Goal: Transaction & Acquisition: Book appointment/travel/reservation

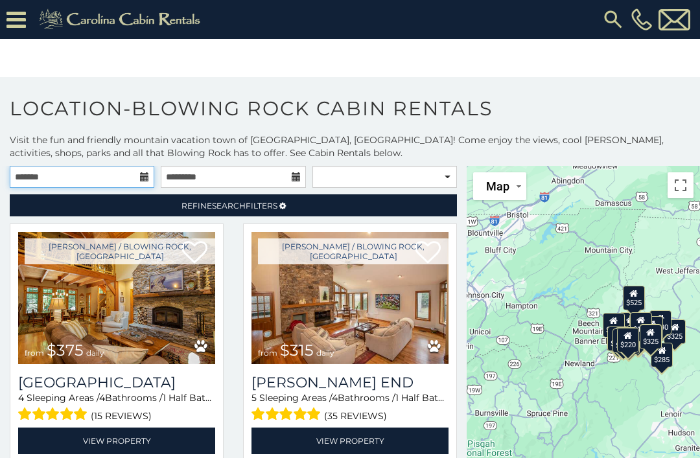
click at [137, 172] on input "text" at bounding box center [82, 177] width 144 height 22
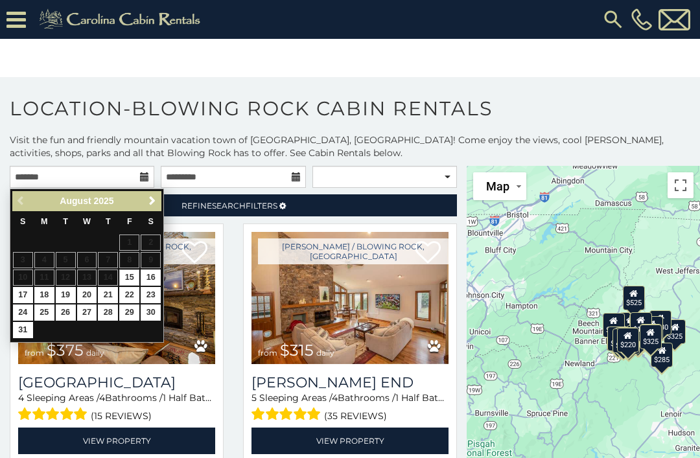
click at [151, 203] on span "Next" at bounding box center [152, 201] width 10 height 10
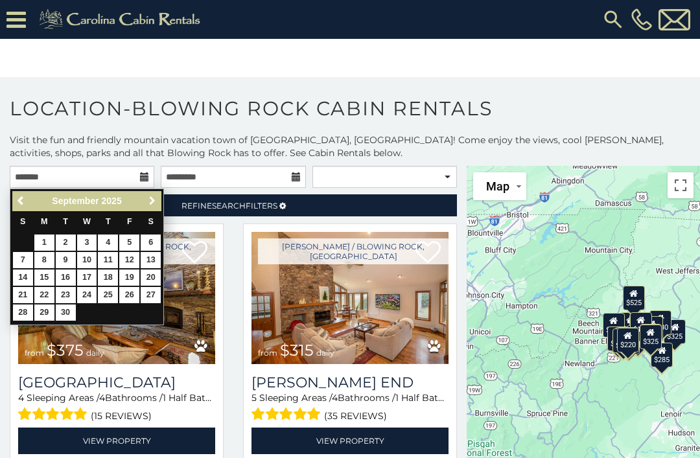
click at [148, 198] on span "Next" at bounding box center [152, 201] width 10 height 10
click at [149, 198] on span "Next" at bounding box center [152, 201] width 10 height 10
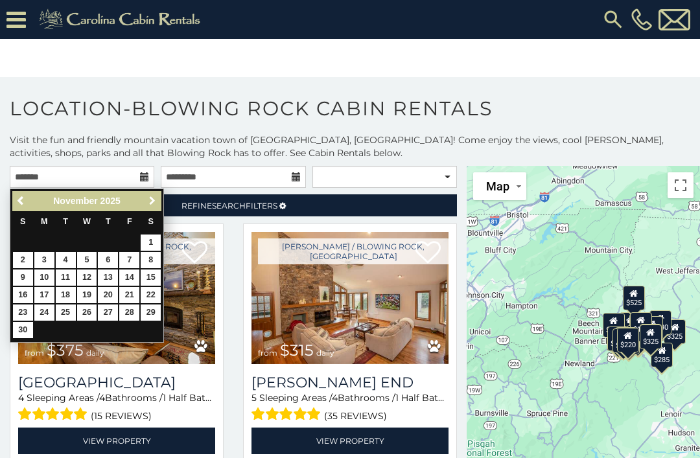
click at [147, 194] on link "Next" at bounding box center [152, 201] width 16 height 16
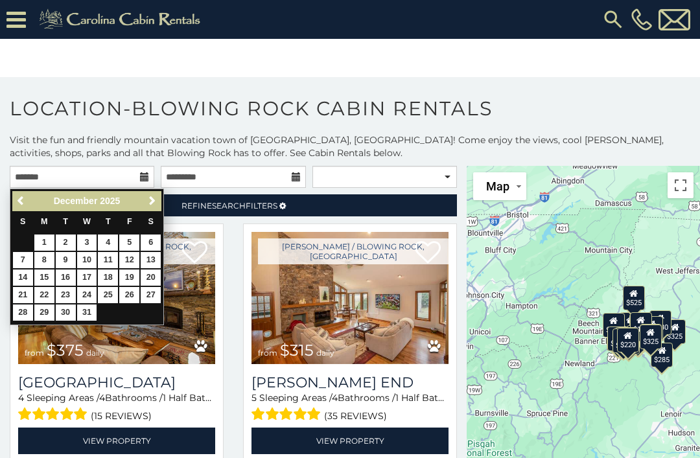
click at [147, 196] on span "Next" at bounding box center [152, 201] width 10 height 10
click at [157, 198] on span "Next" at bounding box center [152, 201] width 10 height 10
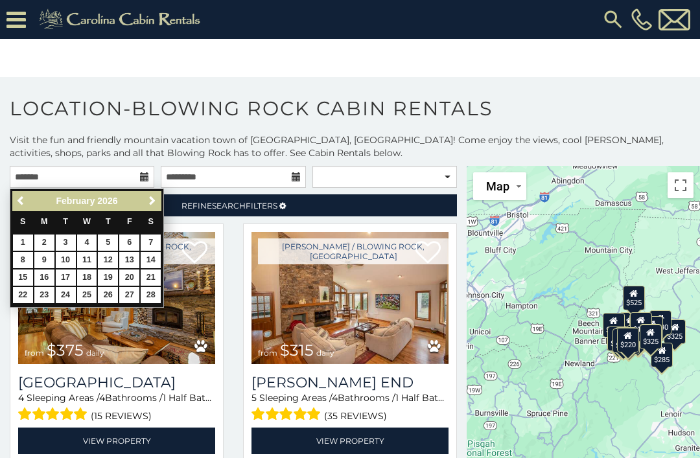
click at [159, 193] on link "Next" at bounding box center [152, 201] width 16 height 16
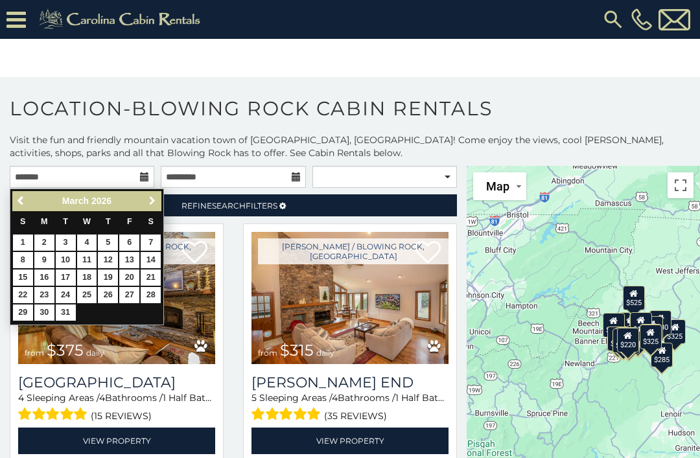
click at [154, 207] on link "Next" at bounding box center [152, 201] width 16 height 16
click at [159, 198] on link "Next" at bounding box center [152, 201] width 16 height 16
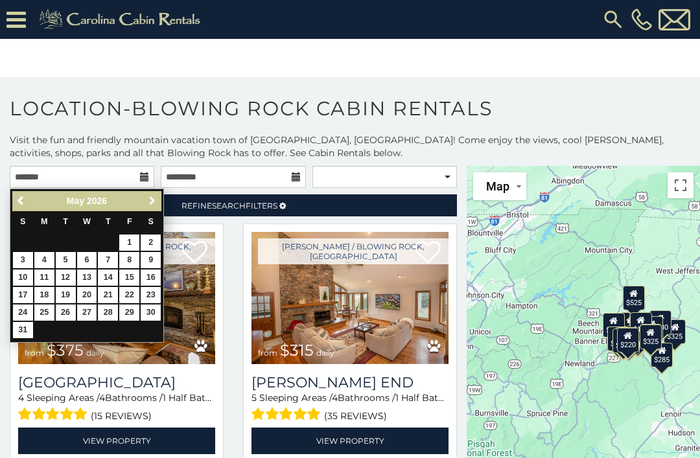
click at [155, 207] on link "Next" at bounding box center [152, 201] width 16 height 16
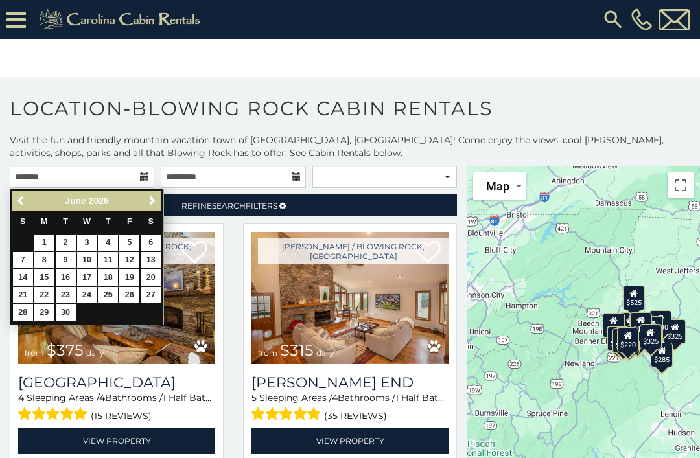
click at [157, 201] on link "Next" at bounding box center [152, 201] width 16 height 16
click at [150, 207] on link "Next" at bounding box center [152, 201] width 16 height 16
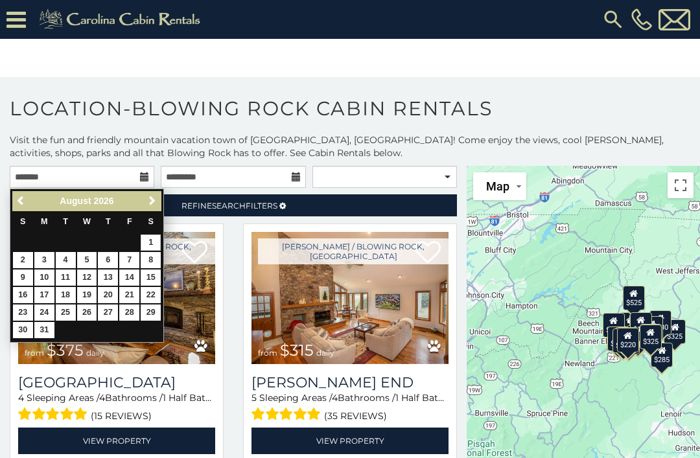
click at [152, 244] on link "1" at bounding box center [151, 243] width 20 height 16
type input "**********"
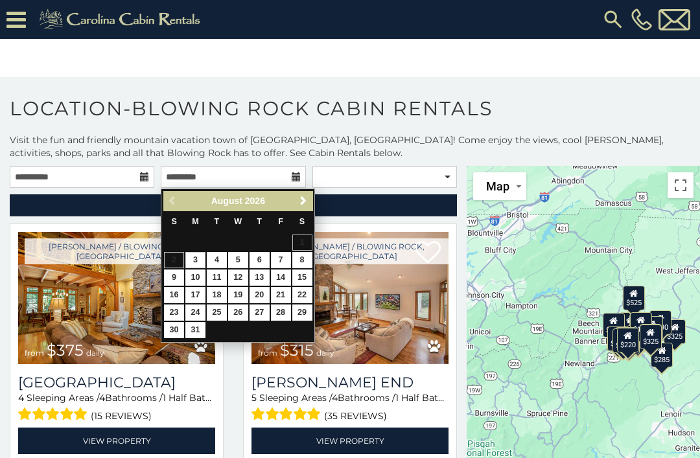
click at [301, 196] on span "Next" at bounding box center [303, 201] width 10 height 10
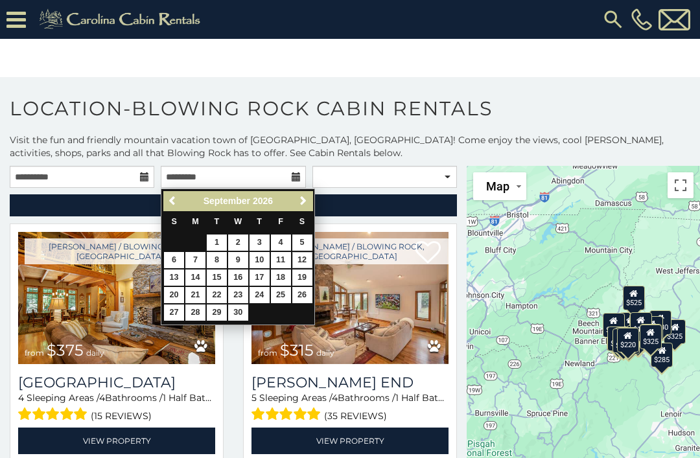
click at [302, 268] on link "12" at bounding box center [302, 260] width 20 height 16
type input "**********"
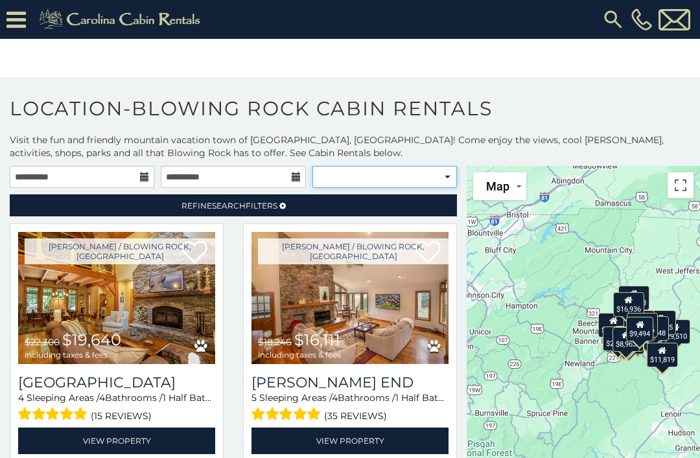
click at [450, 171] on select "**********" at bounding box center [384, 177] width 144 height 22
click at [443, 174] on select "**********" at bounding box center [384, 177] width 144 height 22
select select "**********"
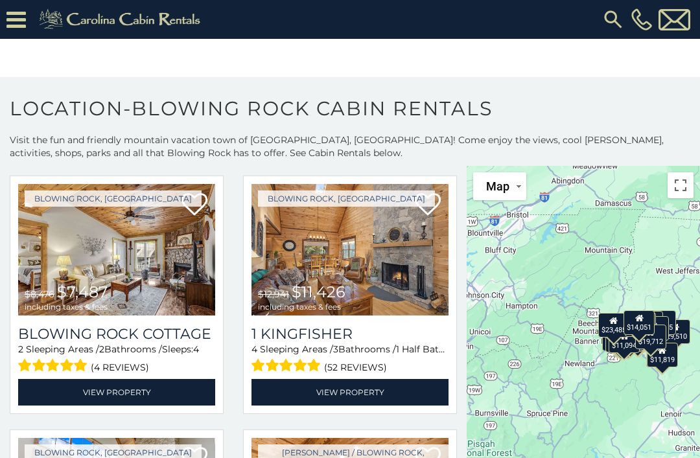
scroll to position [551, 0]
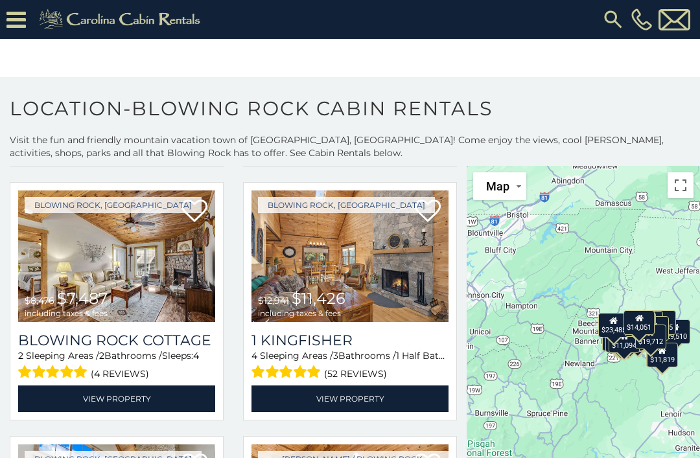
click at [86, 283] on img at bounding box center [116, 256] width 197 height 132
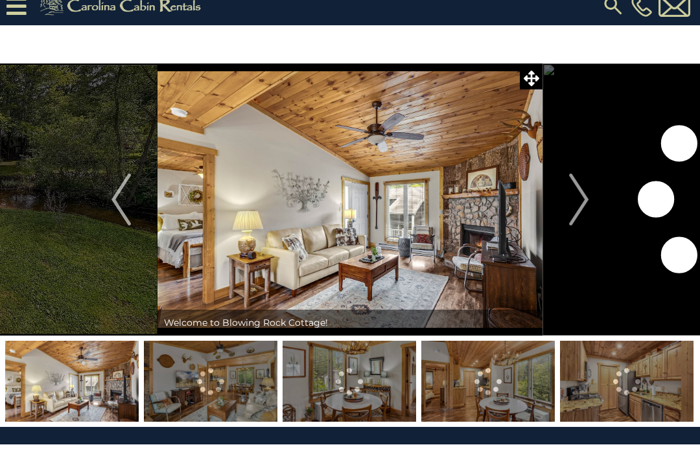
scroll to position [17, 0]
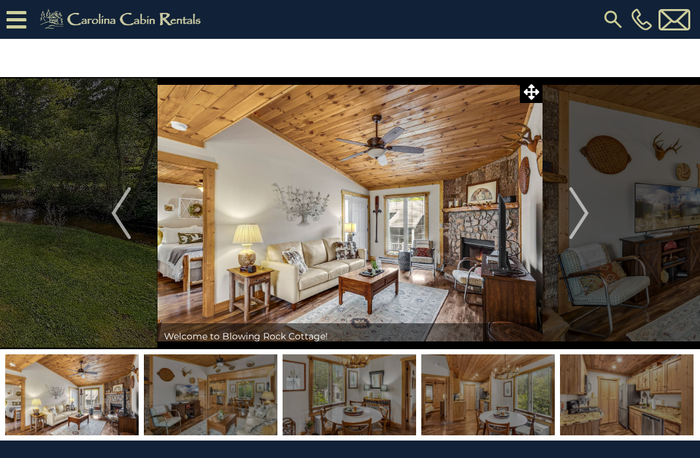
click at [574, 203] on img "Next" at bounding box center [578, 213] width 19 height 52
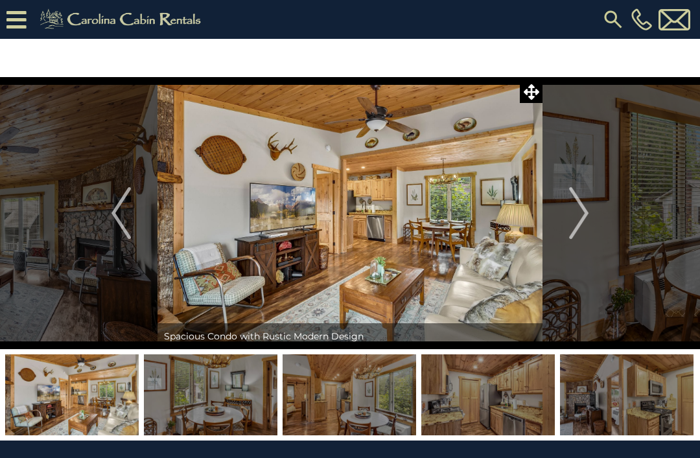
click at [576, 217] on img "Next" at bounding box center [578, 213] width 19 height 52
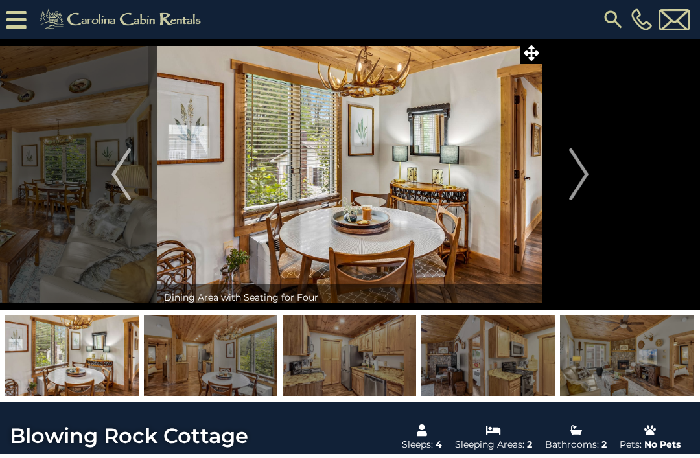
scroll to position [65, 0]
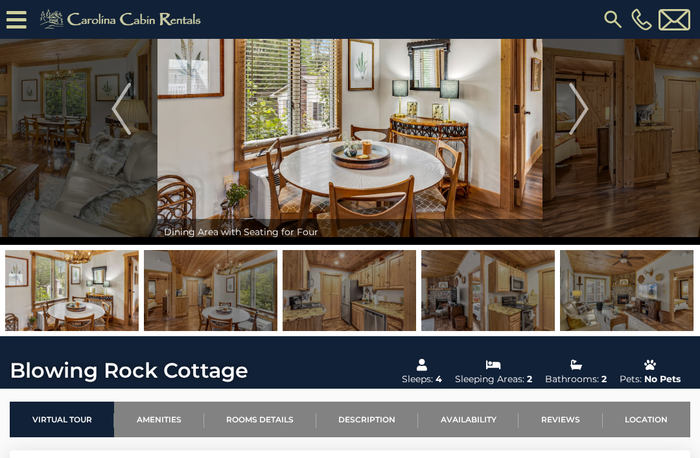
click at [580, 111] on img "Next" at bounding box center [578, 109] width 19 height 52
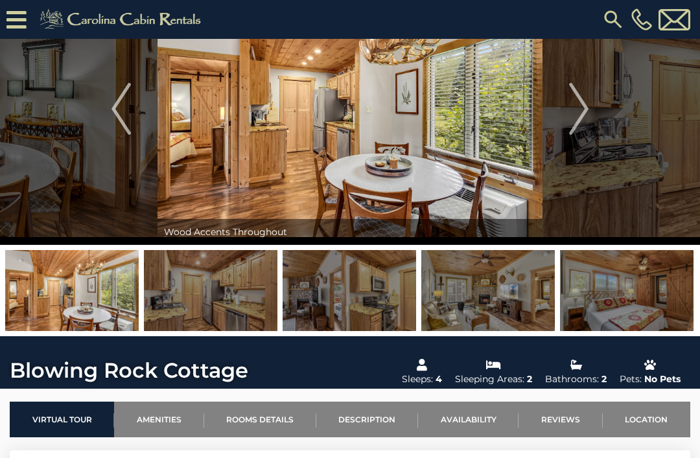
click at [580, 112] on img "Next" at bounding box center [578, 109] width 19 height 52
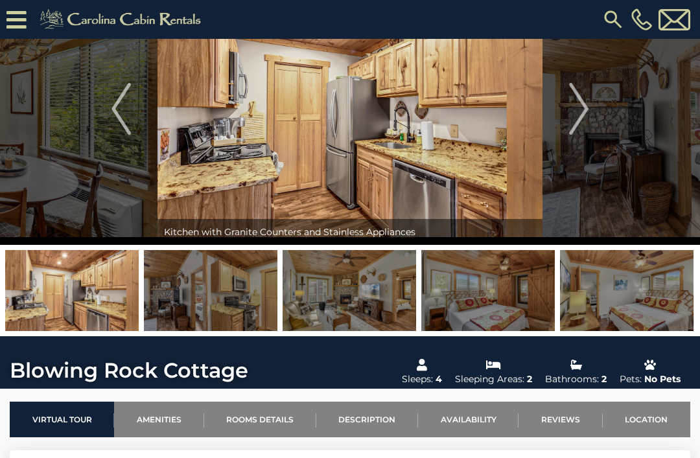
click at [577, 115] on img "Next" at bounding box center [578, 109] width 19 height 52
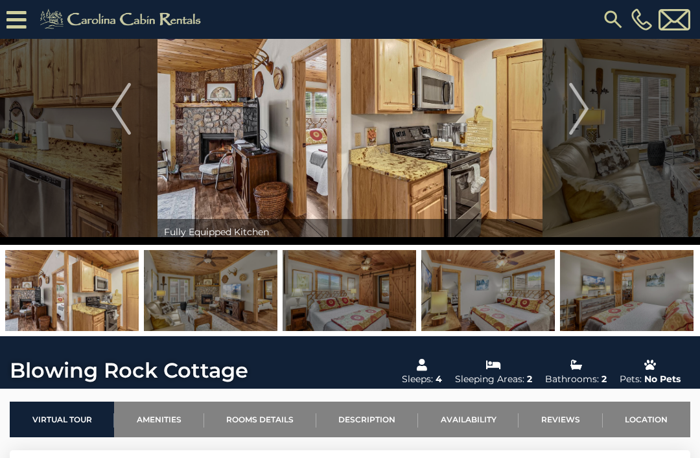
click at [580, 106] on img "Next" at bounding box center [578, 109] width 19 height 52
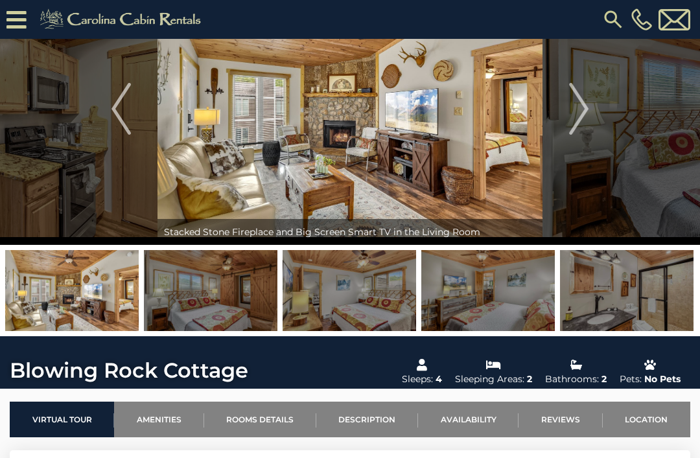
click at [579, 105] on img "Next" at bounding box center [578, 109] width 19 height 52
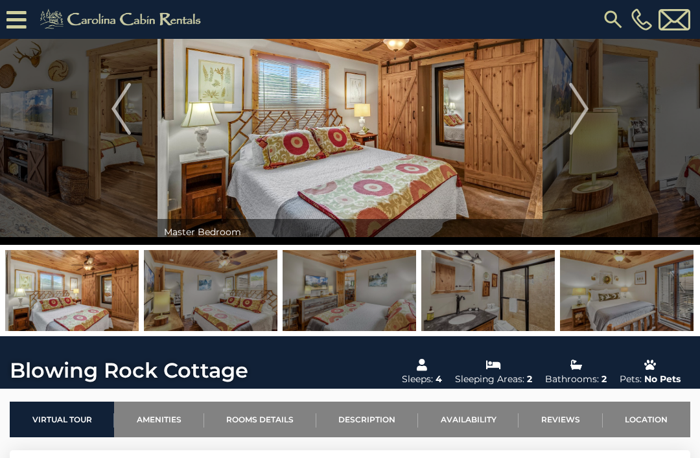
click at [572, 109] on img "Next" at bounding box center [578, 109] width 19 height 52
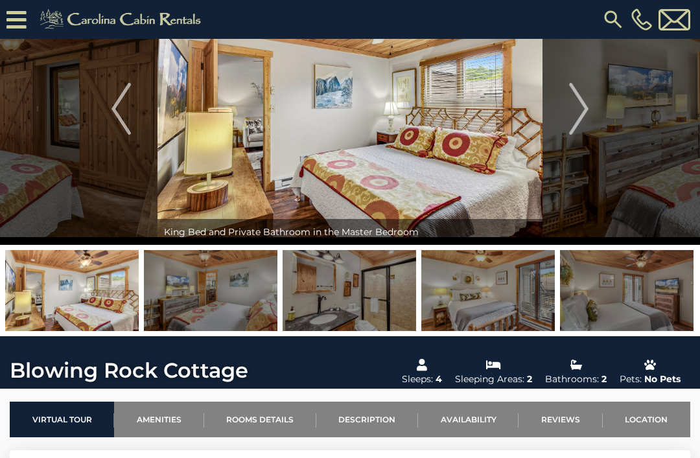
click at [574, 111] on img "Next" at bounding box center [578, 109] width 19 height 52
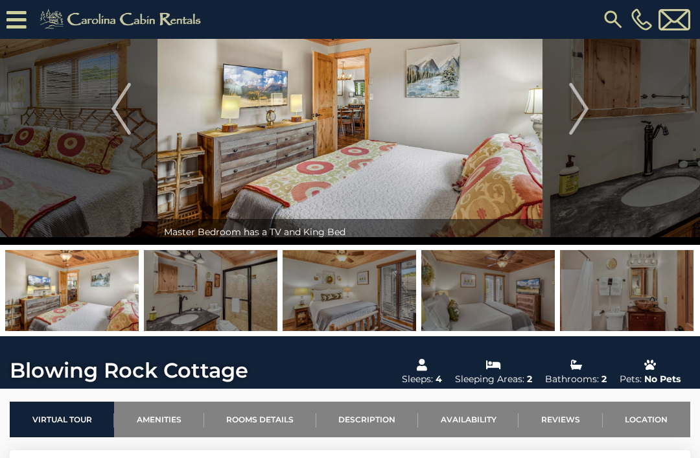
click at [571, 113] on img "Next" at bounding box center [578, 109] width 19 height 52
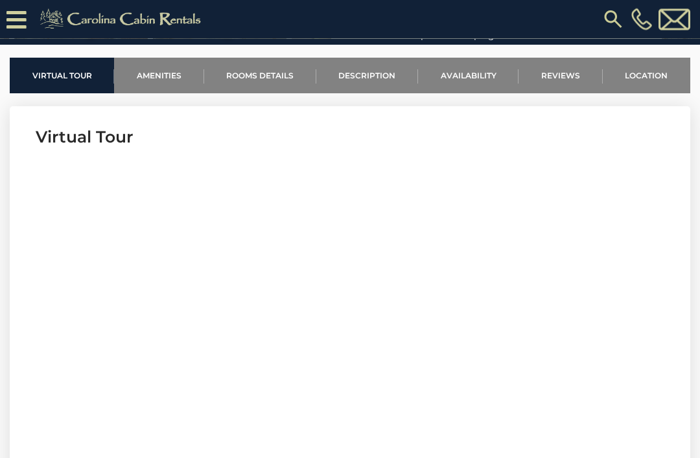
scroll to position [404, 0]
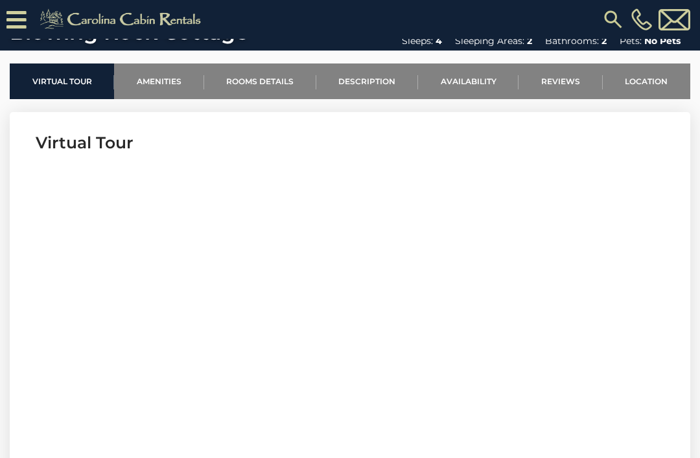
click at [570, 82] on link "Reviews" at bounding box center [560, 81] width 84 height 36
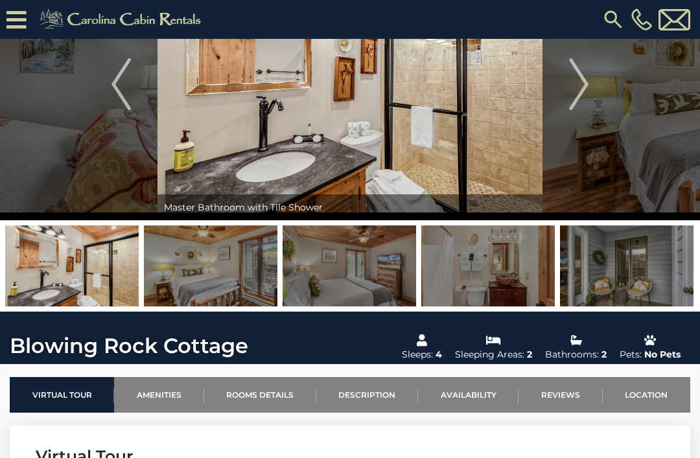
scroll to position [0, 0]
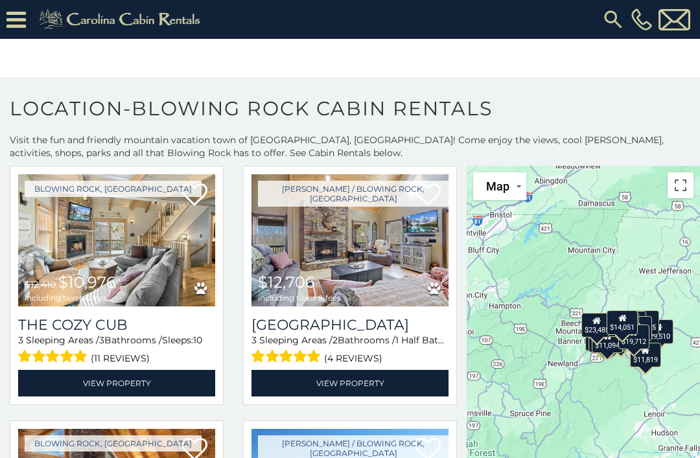
scroll to position [2604, 0]
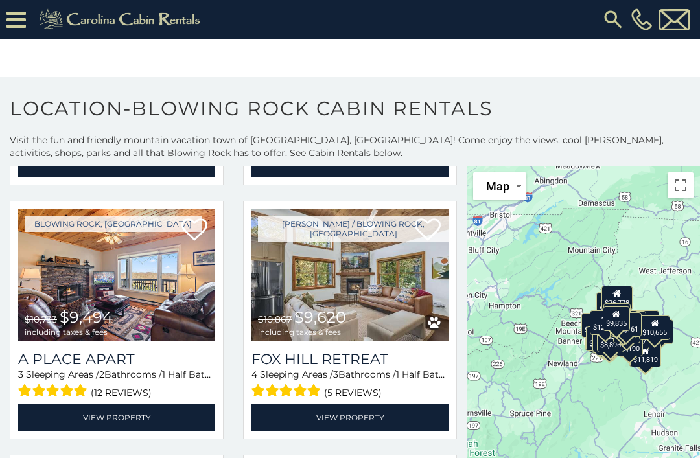
scroll to position [2058, 0]
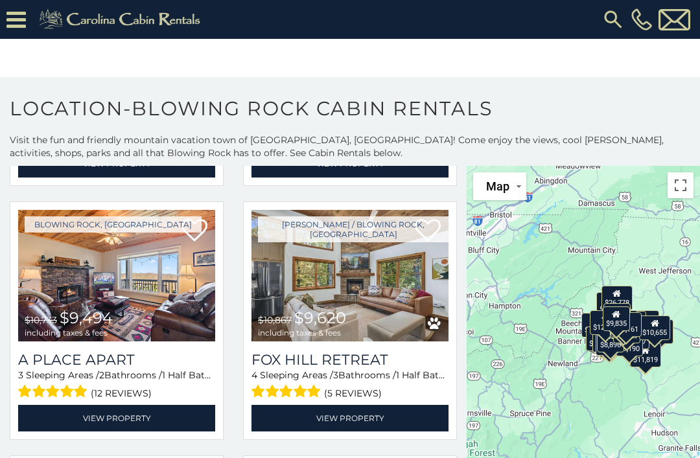
click at [354, 420] on link "View Property" at bounding box center [349, 418] width 197 height 27
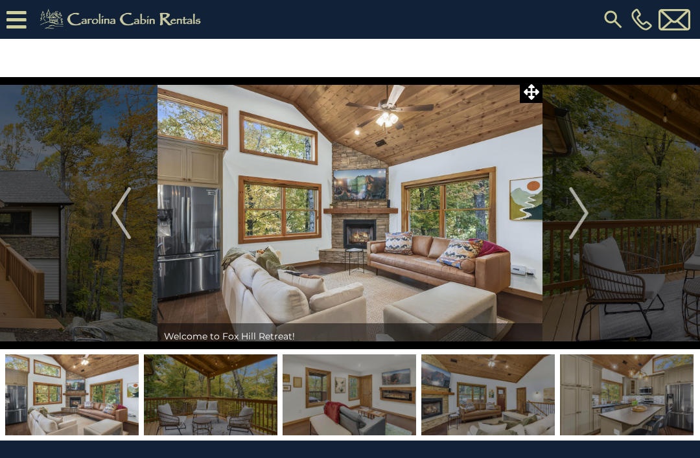
click at [578, 198] on img "Next" at bounding box center [578, 213] width 19 height 52
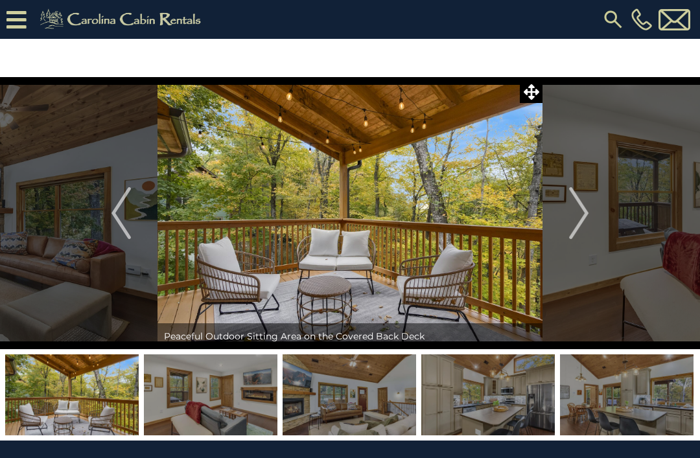
click at [582, 211] on img "Next" at bounding box center [578, 213] width 19 height 52
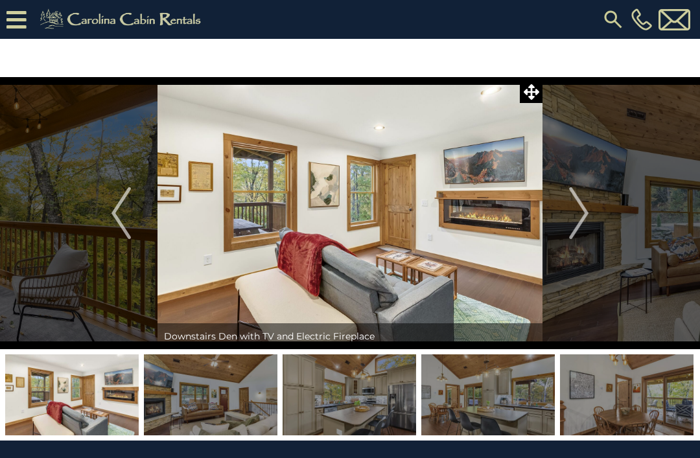
click at [582, 215] on img "Next" at bounding box center [578, 213] width 19 height 52
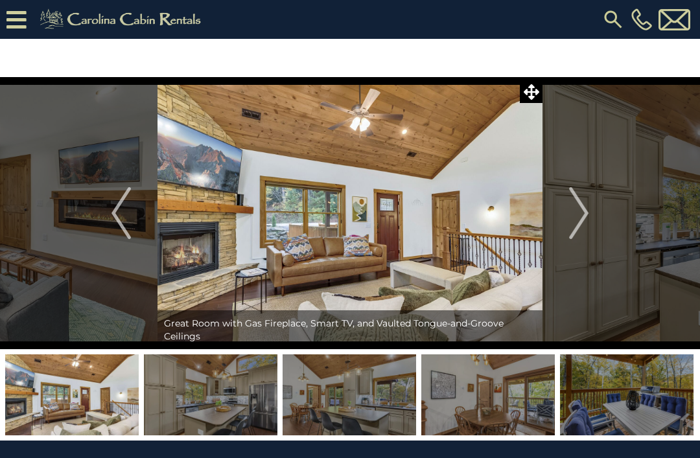
click at [585, 218] on img "Next" at bounding box center [578, 213] width 19 height 52
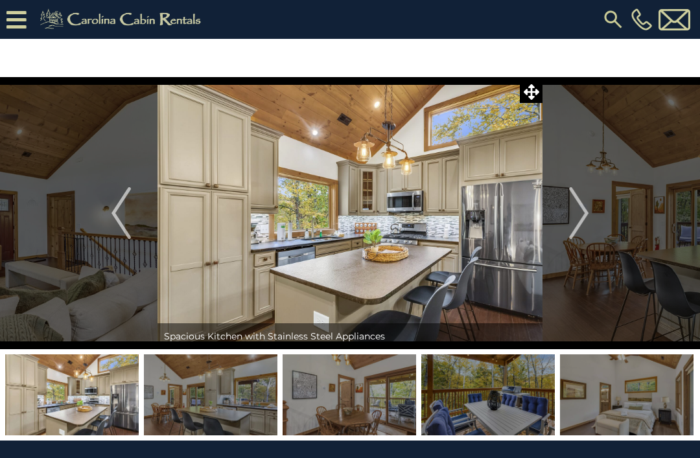
click at [584, 218] on img "Next" at bounding box center [578, 213] width 19 height 52
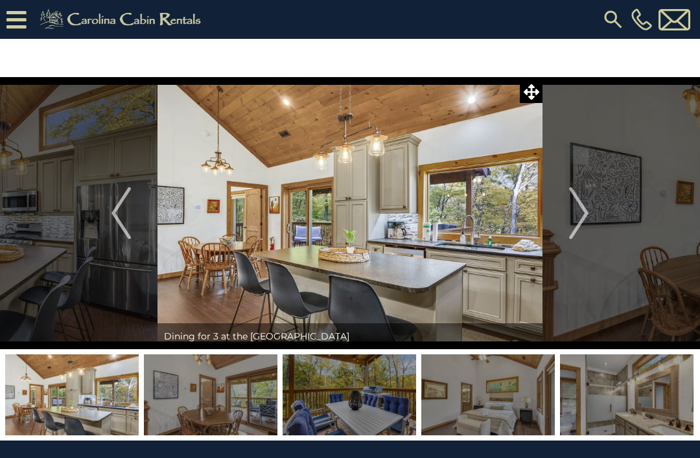
click at [576, 216] on img "Next" at bounding box center [578, 213] width 19 height 52
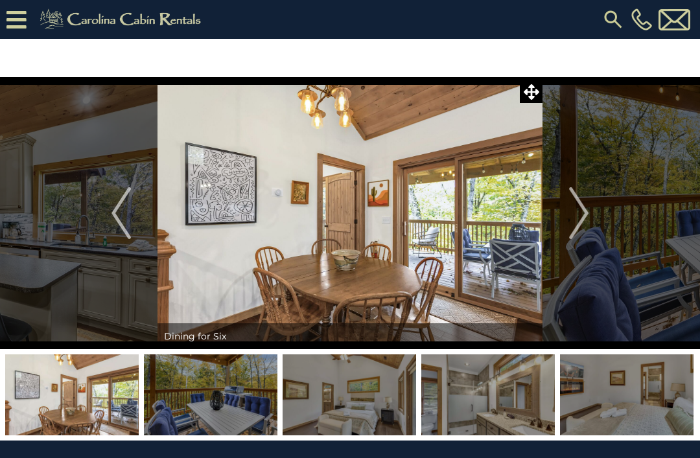
click at [575, 216] on img "Next" at bounding box center [578, 213] width 19 height 52
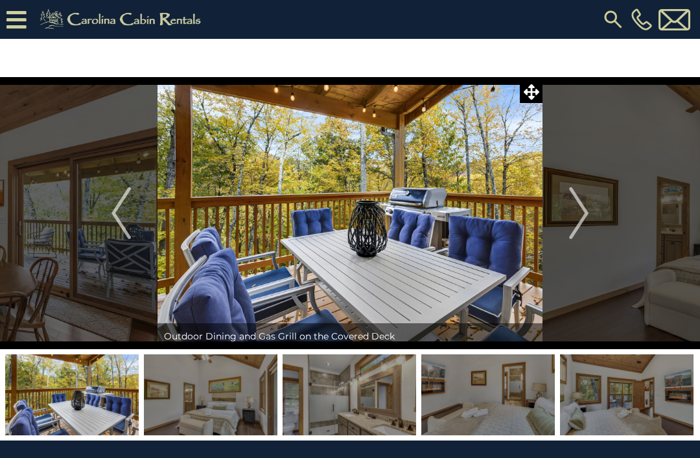
click at [579, 212] on img "Next" at bounding box center [578, 213] width 19 height 52
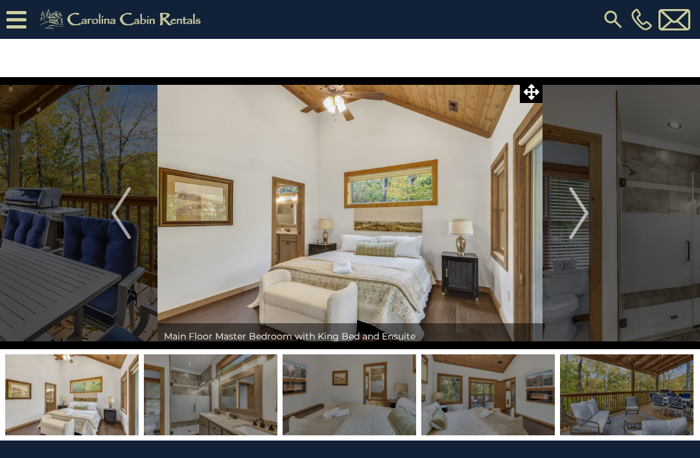
click at [581, 207] on img "Next" at bounding box center [578, 213] width 19 height 52
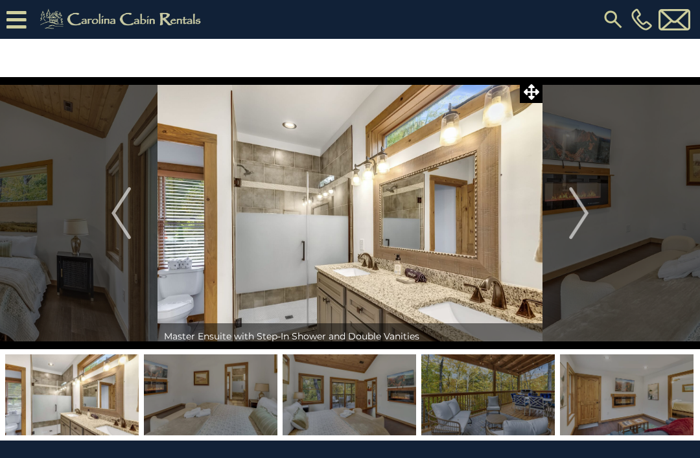
click at [571, 219] on img "Next" at bounding box center [578, 213] width 19 height 52
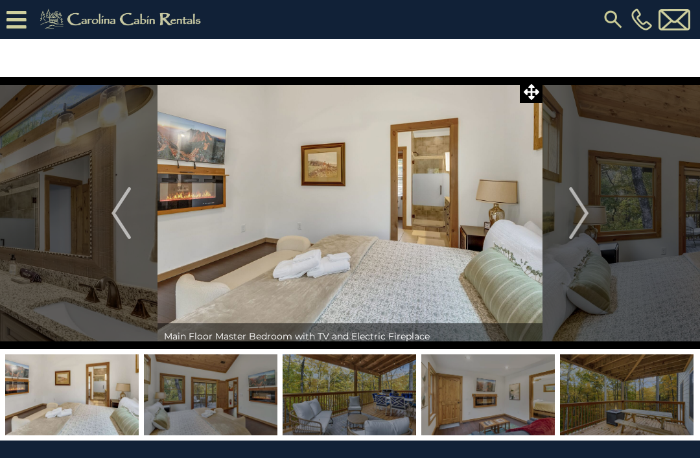
click at [578, 222] on img "Next" at bounding box center [578, 213] width 19 height 52
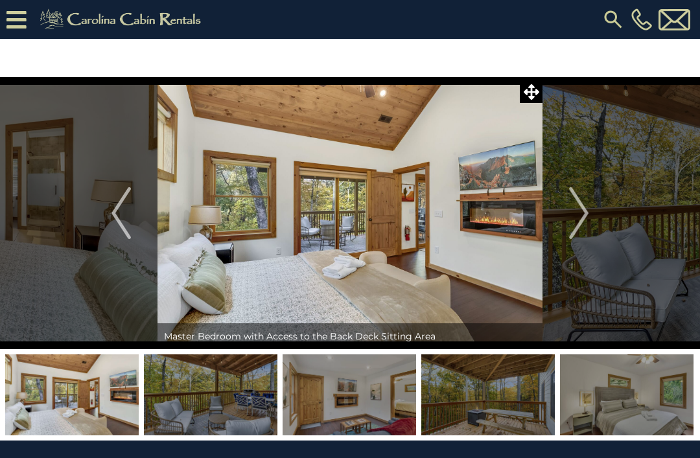
click at [577, 218] on img "Next" at bounding box center [578, 213] width 19 height 52
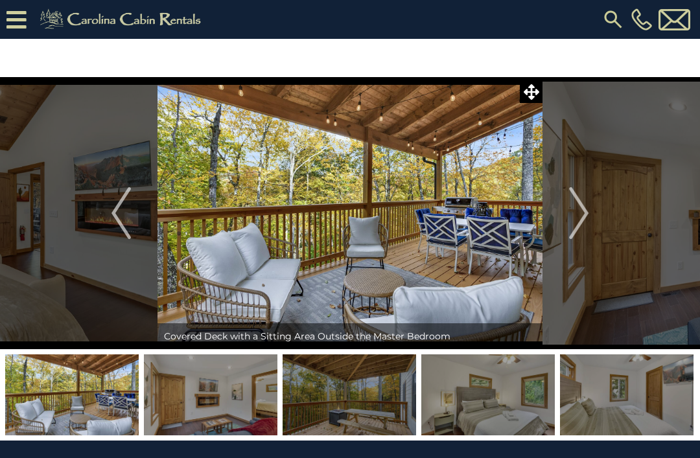
click at [582, 217] on img "Next" at bounding box center [578, 213] width 19 height 52
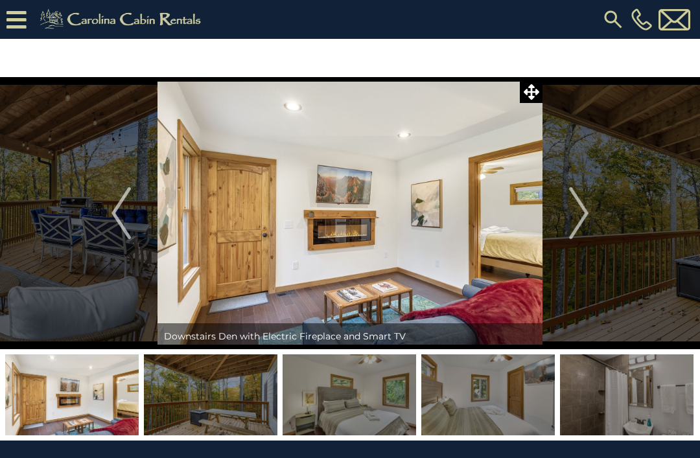
click at [581, 218] on img "Next" at bounding box center [578, 213] width 19 height 52
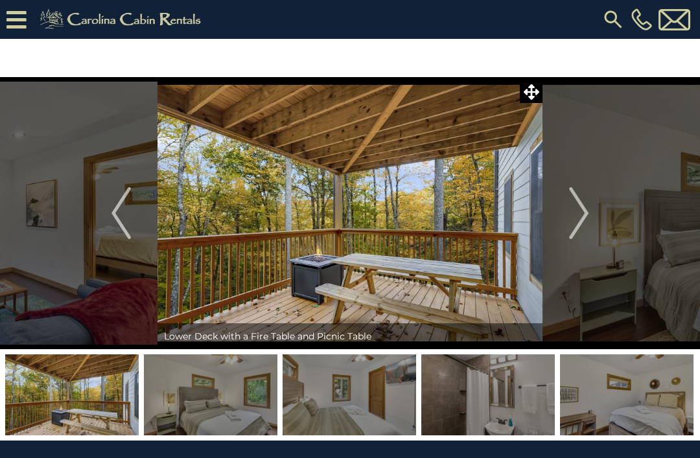
click at [575, 226] on img "Next" at bounding box center [578, 213] width 19 height 52
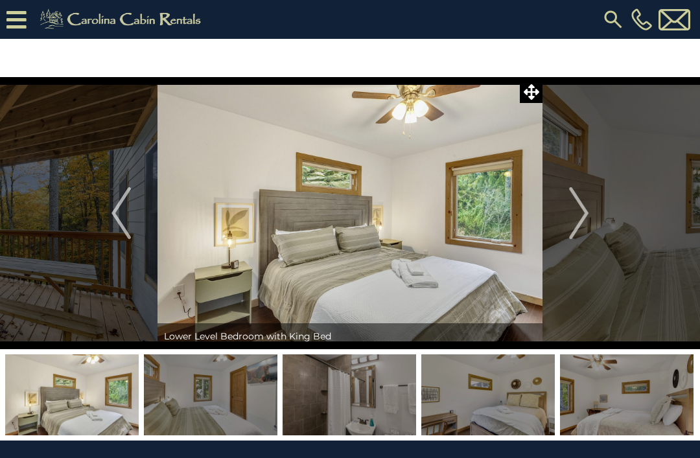
click at [573, 220] on img "Next" at bounding box center [578, 213] width 19 height 52
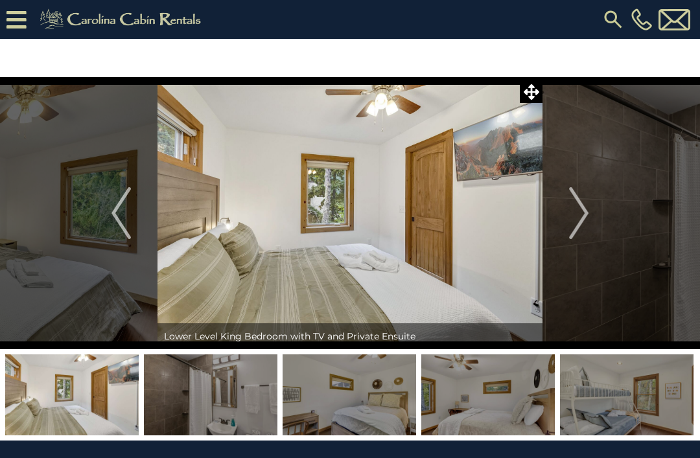
click at [573, 229] on img "Next" at bounding box center [578, 213] width 19 height 52
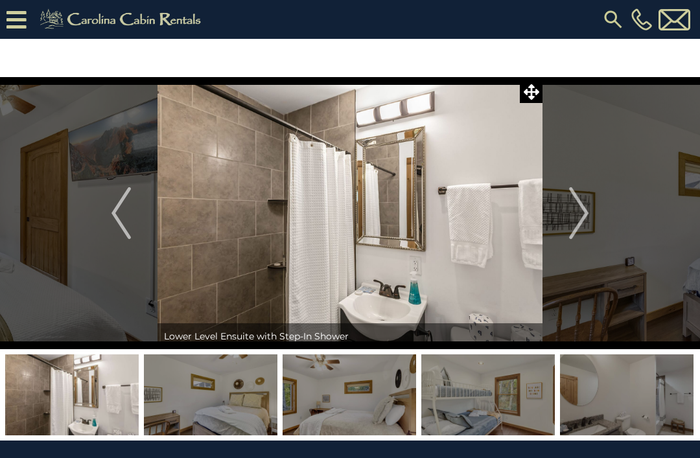
click at [579, 219] on img "Next" at bounding box center [578, 213] width 19 height 52
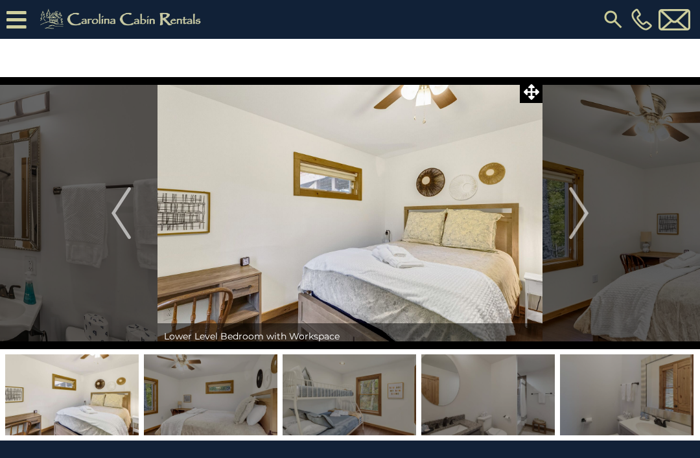
click at [576, 217] on img "Next" at bounding box center [578, 213] width 19 height 52
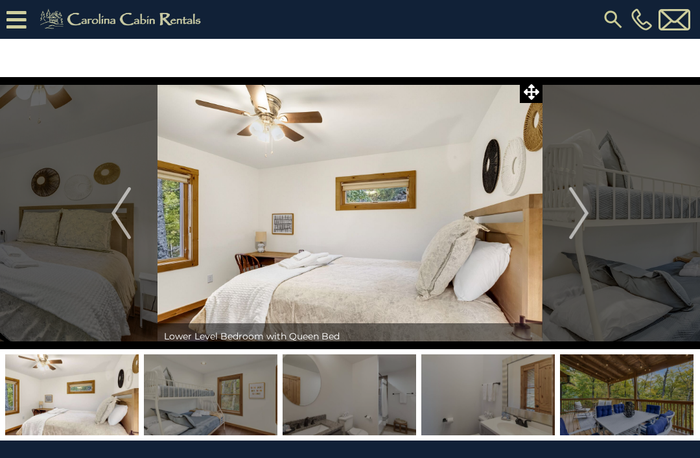
click at [576, 221] on img "Next" at bounding box center [578, 213] width 19 height 52
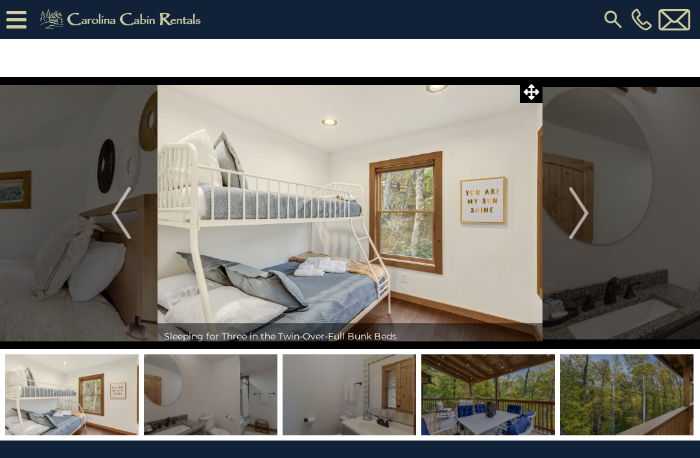
click at [581, 211] on img "Next" at bounding box center [578, 213] width 19 height 52
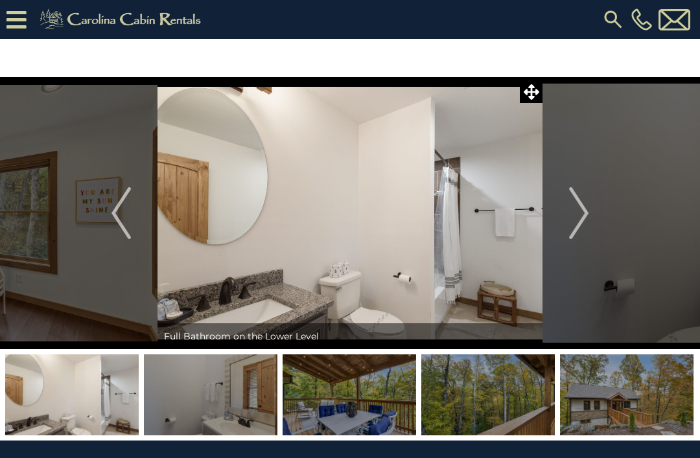
click at [580, 219] on img "Next" at bounding box center [578, 213] width 19 height 52
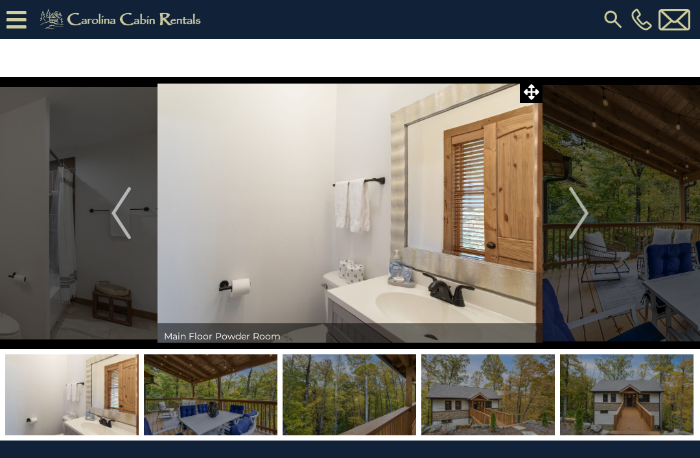
click at [580, 224] on img "Next" at bounding box center [578, 213] width 19 height 52
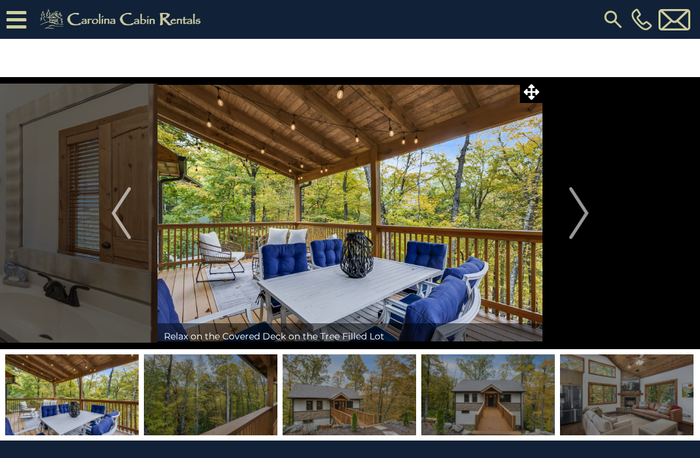
click at [580, 220] on img "Next" at bounding box center [578, 213] width 19 height 52
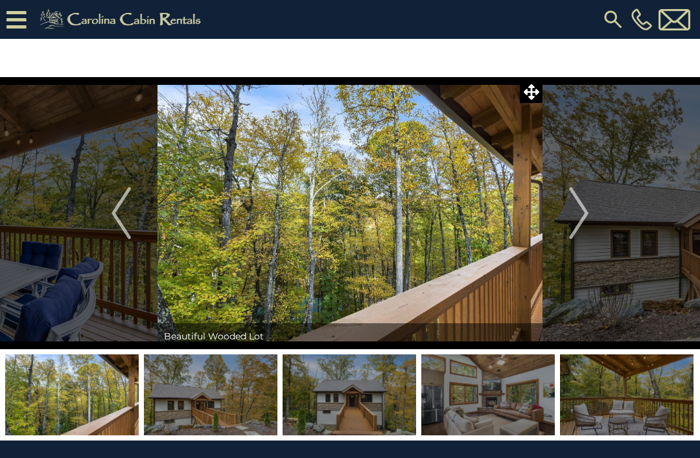
click at [582, 217] on img "Next" at bounding box center [578, 213] width 19 height 52
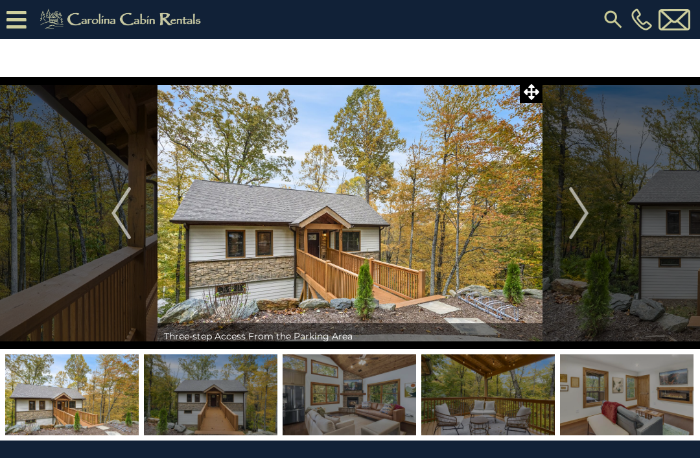
click at [581, 212] on img "Next" at bounding box center [578, 213] width 19 height 52
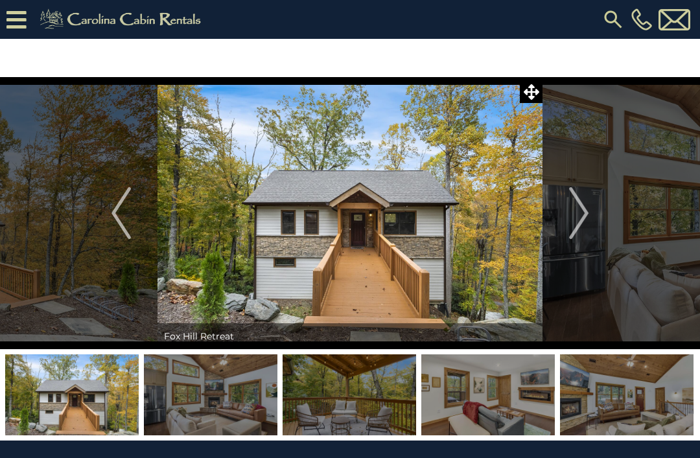
click at [584, 211] on img "Next" at bounding box center [578, 213] width 19 height 52
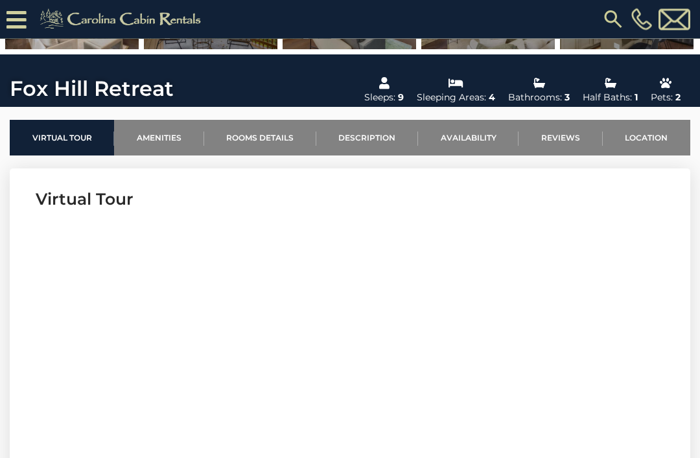
scroll to position [343, 0]
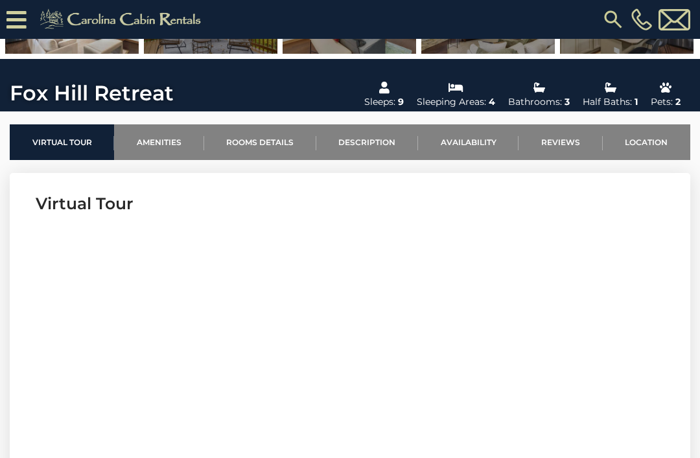
click at [654, 131] on link "Location" at bounding box center [645, 142] width 87 height 36
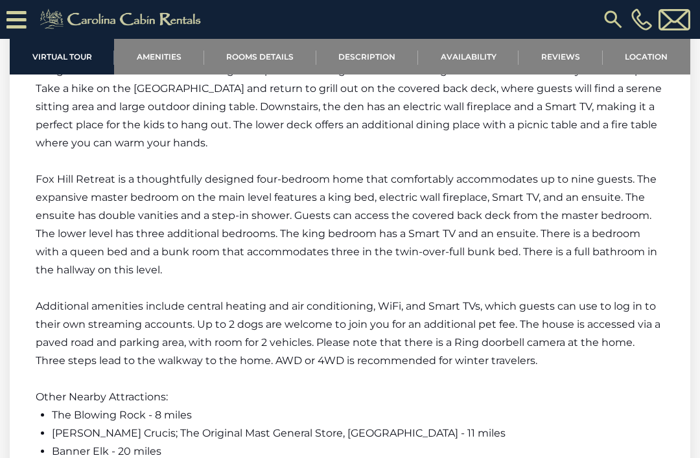
scroll to position [1926, 0]
